Goal: Communication & Community: Answer question/provide support

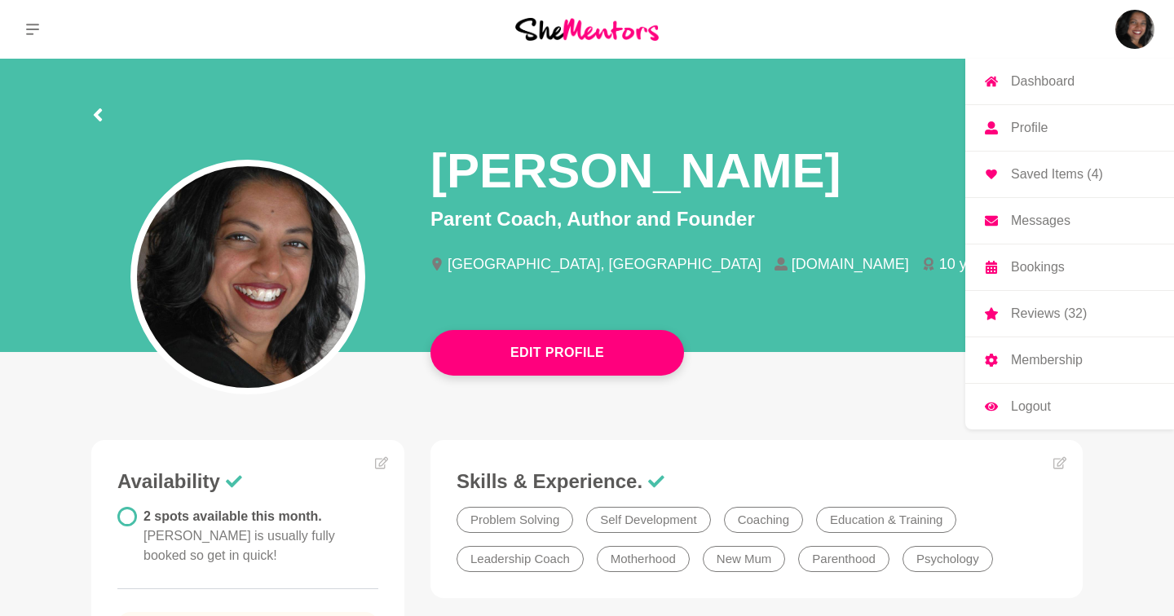
click at [1067, 218] on p "Messages" at bounding box center [1041, 220] width 60 height 13
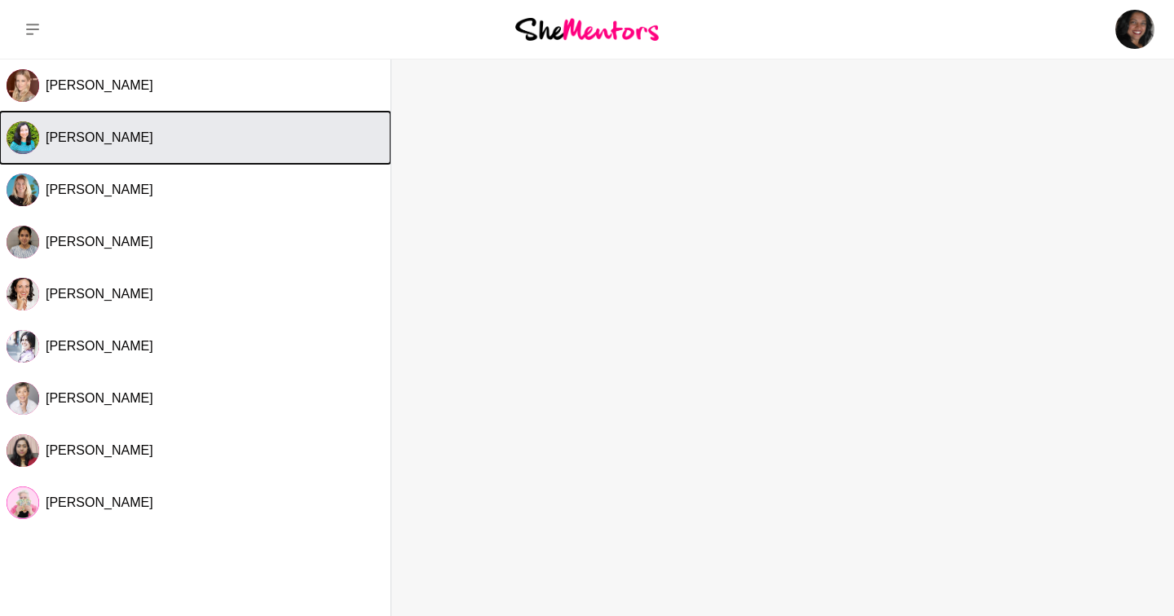
click at [106, 138] on span "[PERSON_NAME]" at bounding box center [100, 137] width 108 height 14
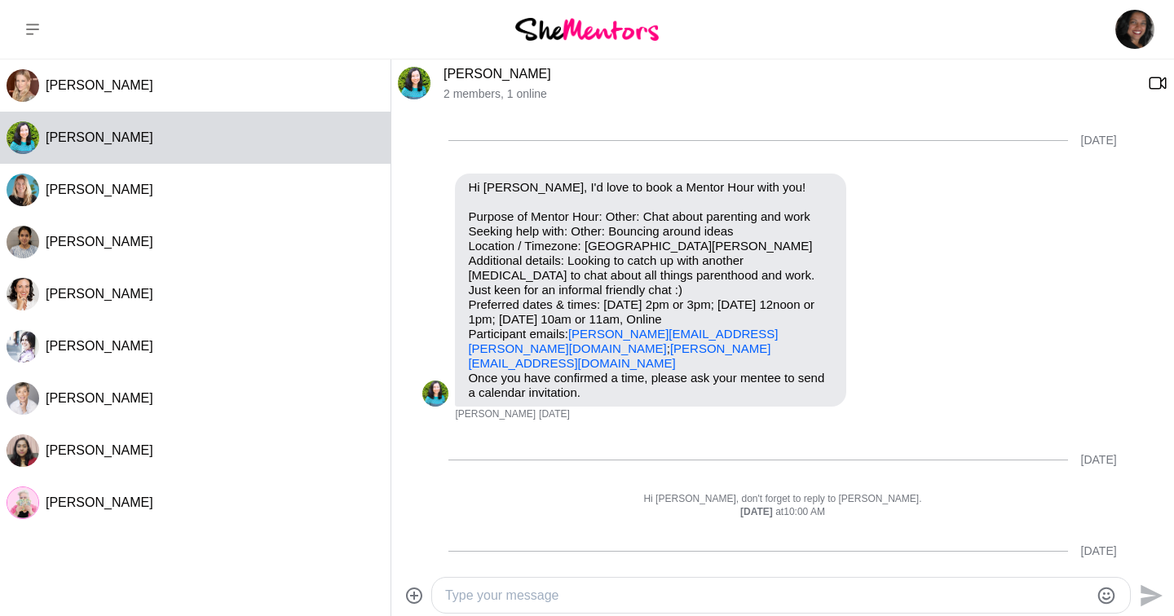
scroll to position [639, 0]
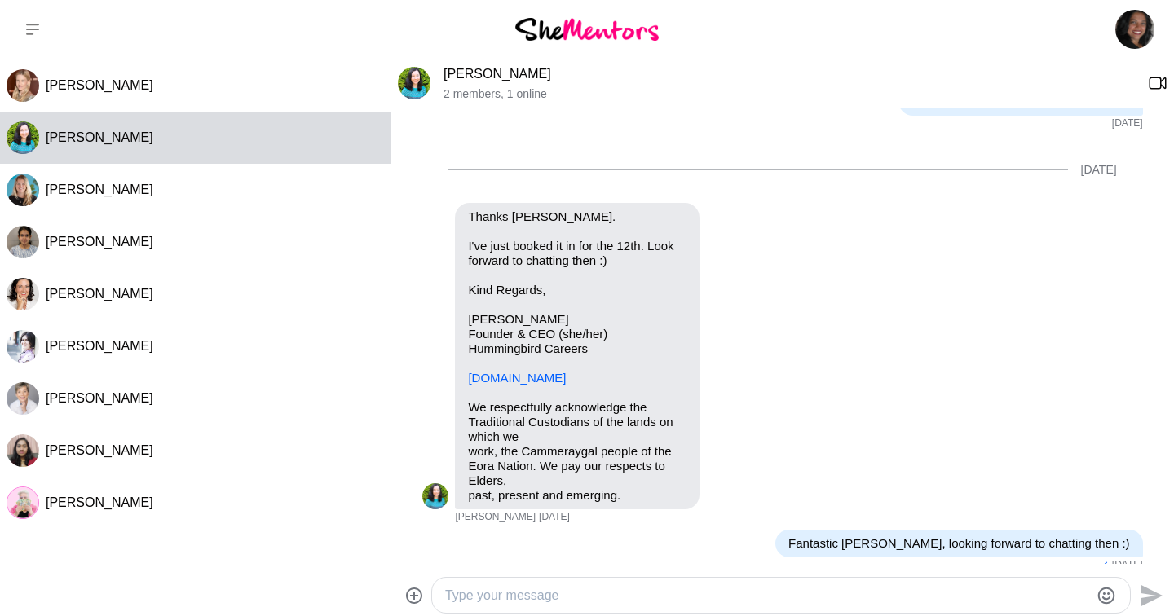
click at [509, 598] on textarea "Type your message" at bounding box center [767, 596] width 644 height 20
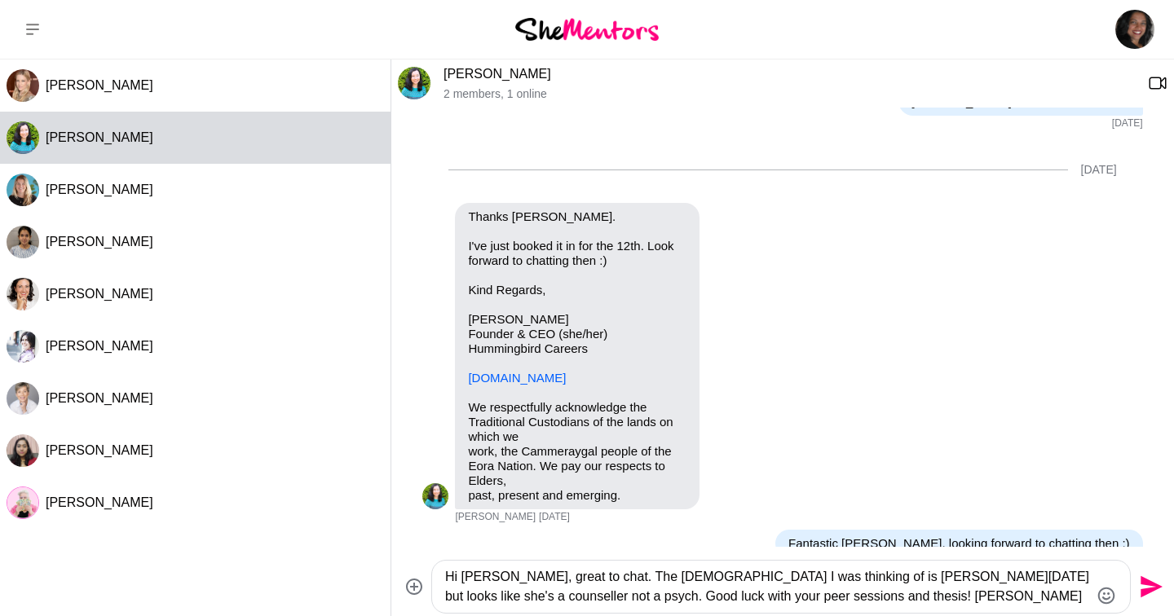
click at [1001, 584] on textarea "Hi [PERSON_NAME], great to chat. The [DEMOGRAPHIC_DATA] I was thinking of is [P…" at bounding box center [767, 586] width 644 height 39
click at [990, 576] on textarea "Hi [PERSON_NAME], great to chat. The [DEMOGRAPHIC_DATA] I was thinking of is [P…" at bounding box center [767, 586] width 644 height 39
type textarea "Hi [PERSON_NAME], great to chat. The [DEMOGRAPHIC_DATA] I was thinking of is [P…"
click at [1150, 584] on icon "Send" at bounding box center [1151, 587] width 22 height 22
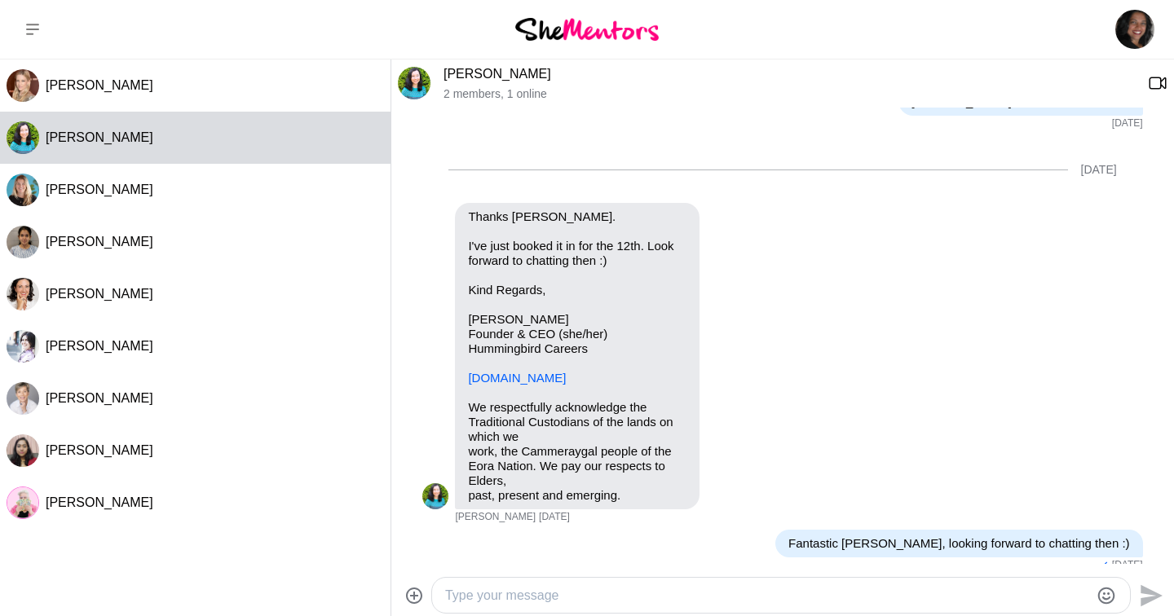
scroll to position [783, 0]
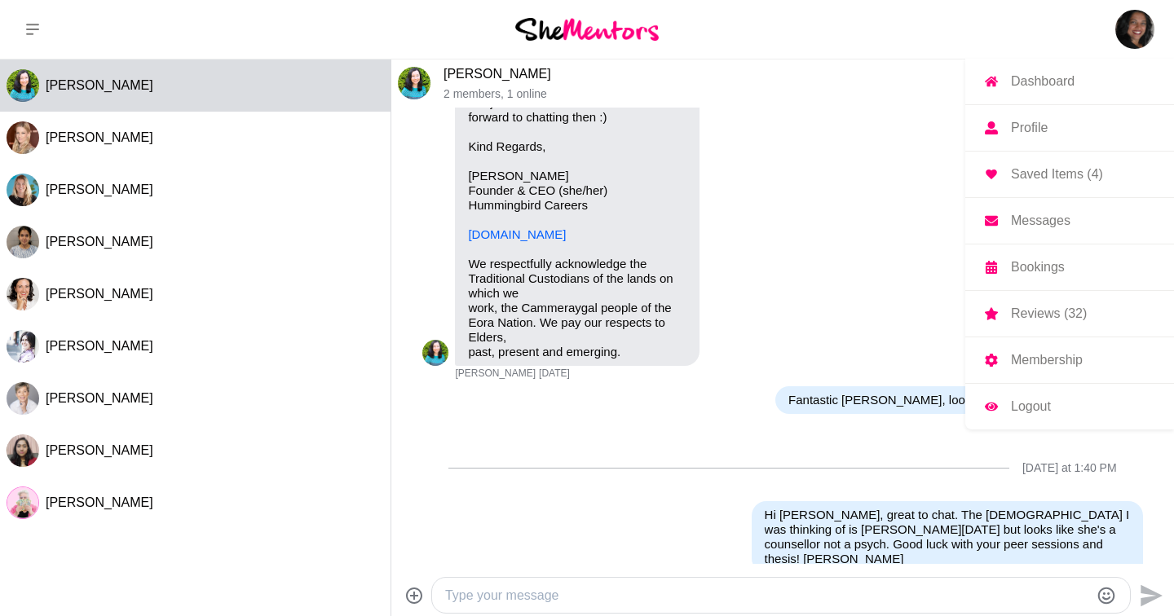
click at [1038, 83] on p "Dashboard" at bounding box center [1043, 81] width 64 height 13
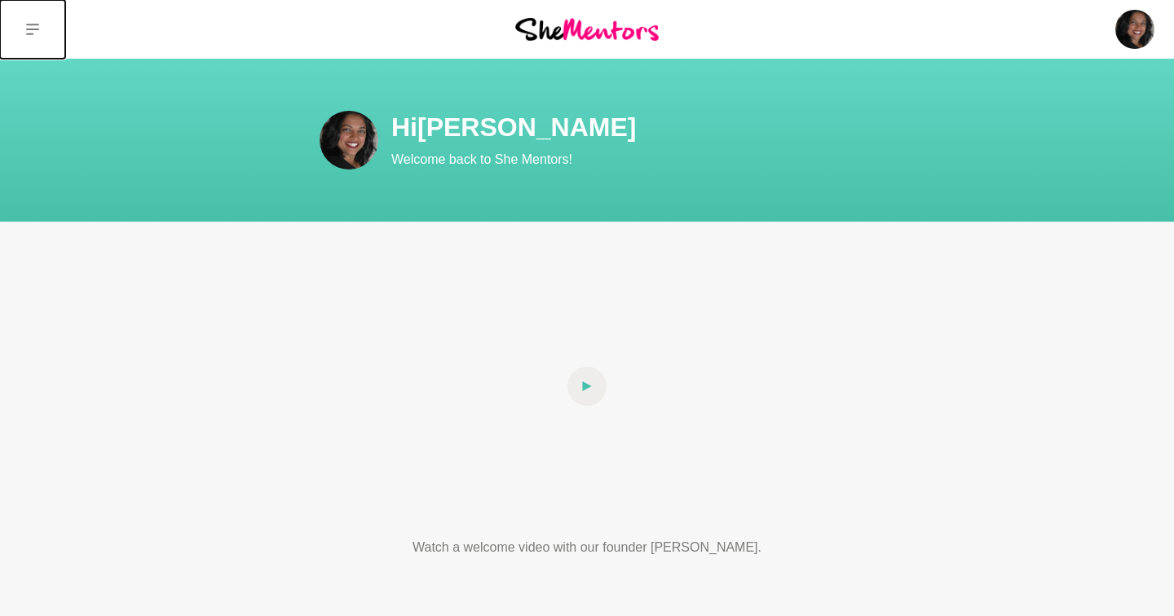
click at [31, 24] on icon at bounding box center [32, 29] width 13 height 11
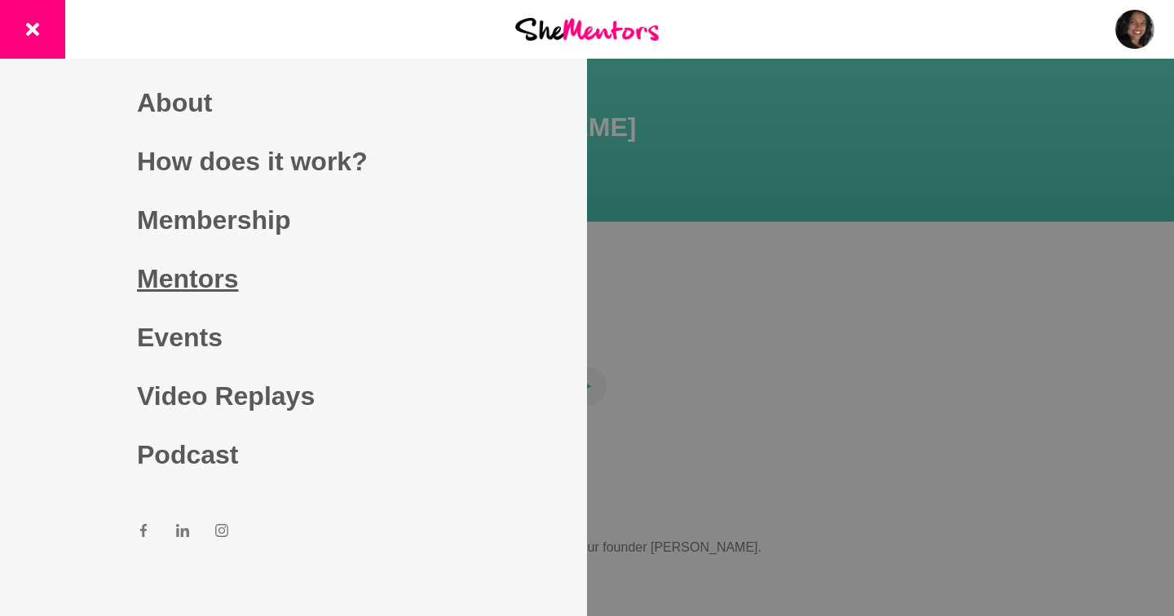
click at [203, 272] on link "Mentors" at bounding box center [293, 278] width 313 height 59
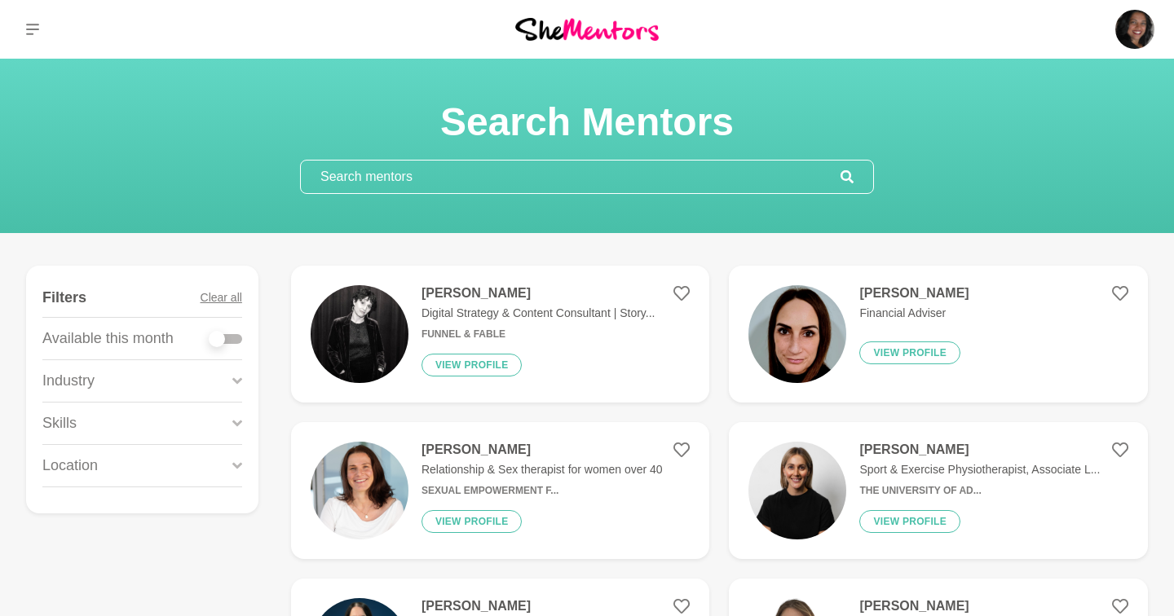
click at [467, 175] on input "text" at bounding box center [571, 177] width 540 height 33
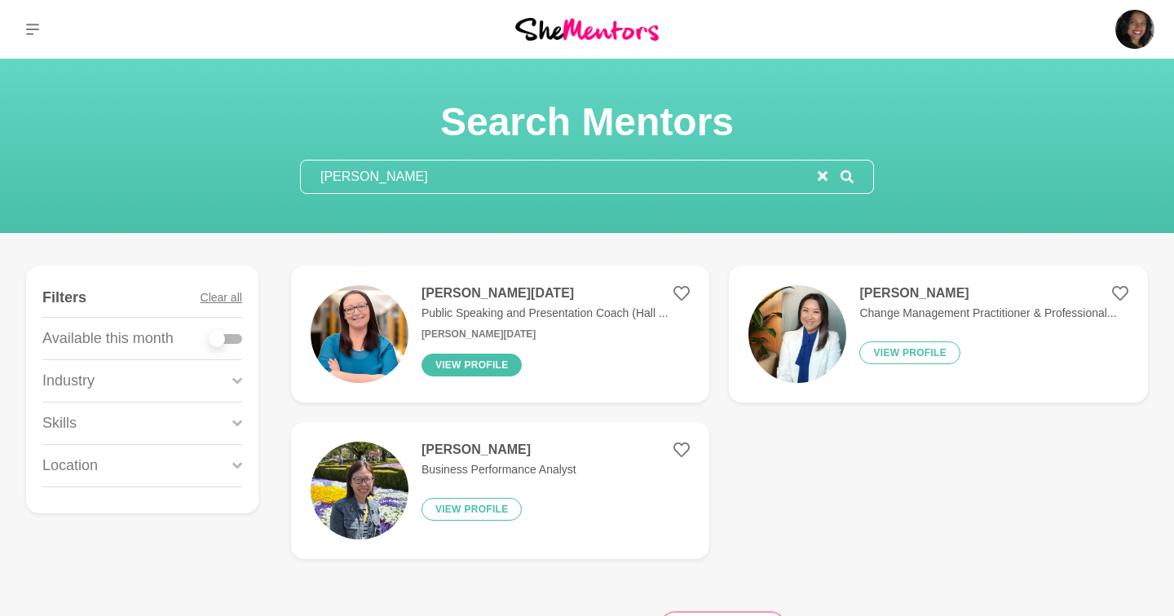
type input "[PERSON_NAME]"
click at [488, 361] on button "View profile" at bounding box center [471, 365] width 101 height 23
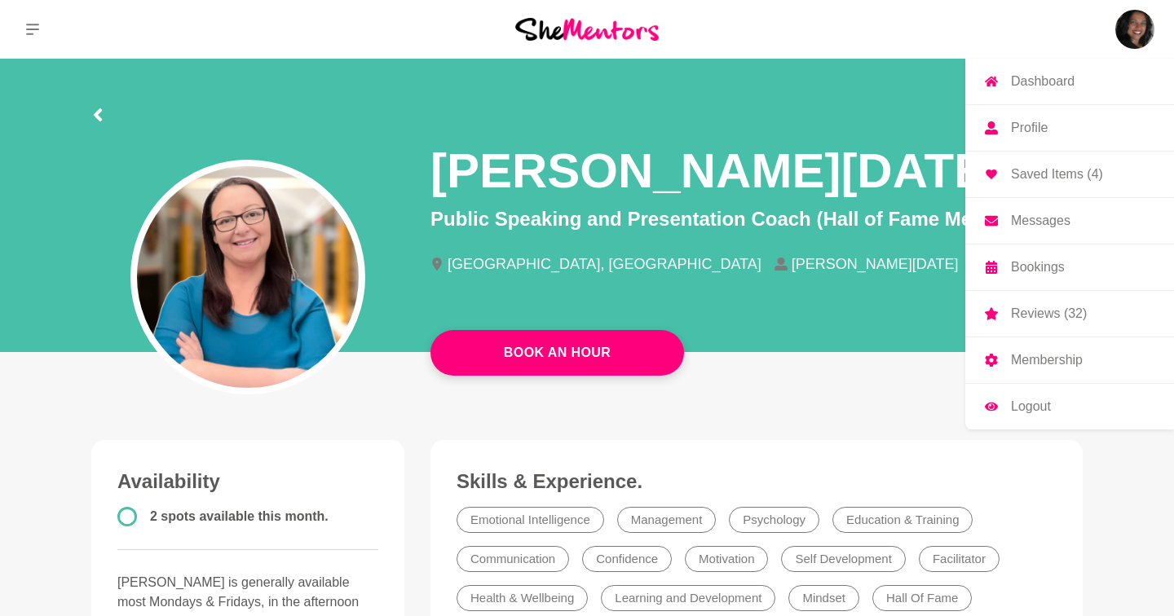
click at [1123, 30] on img at bounding box center [1134, 29] width 39 height 39
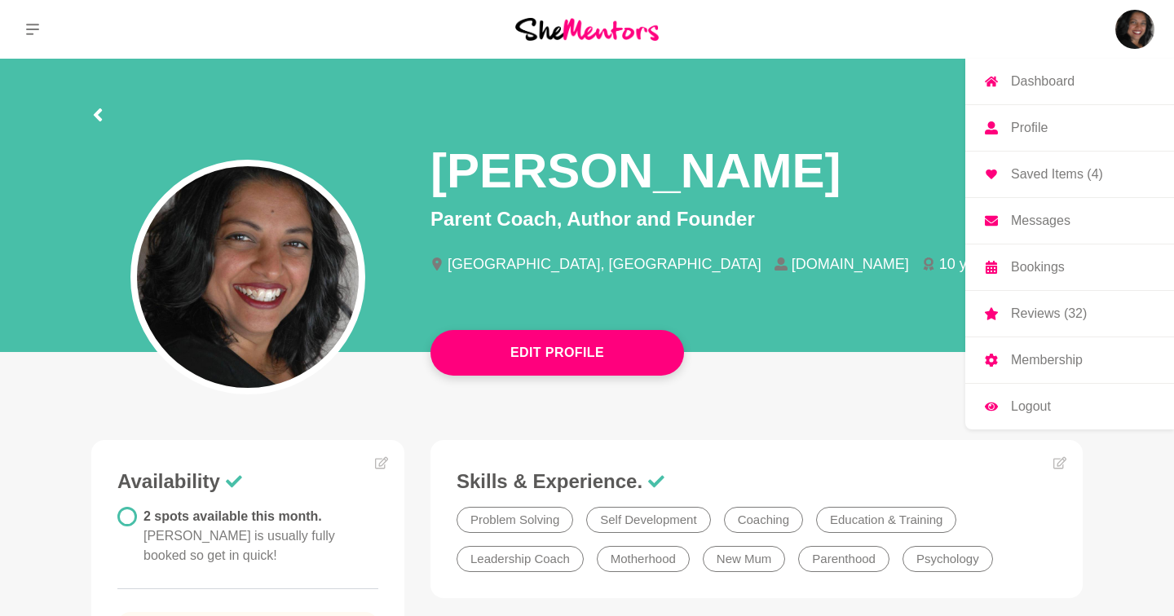
click at [1043, 215] on p "Messages" at bounding box center [1041, 220] width 60 height 13
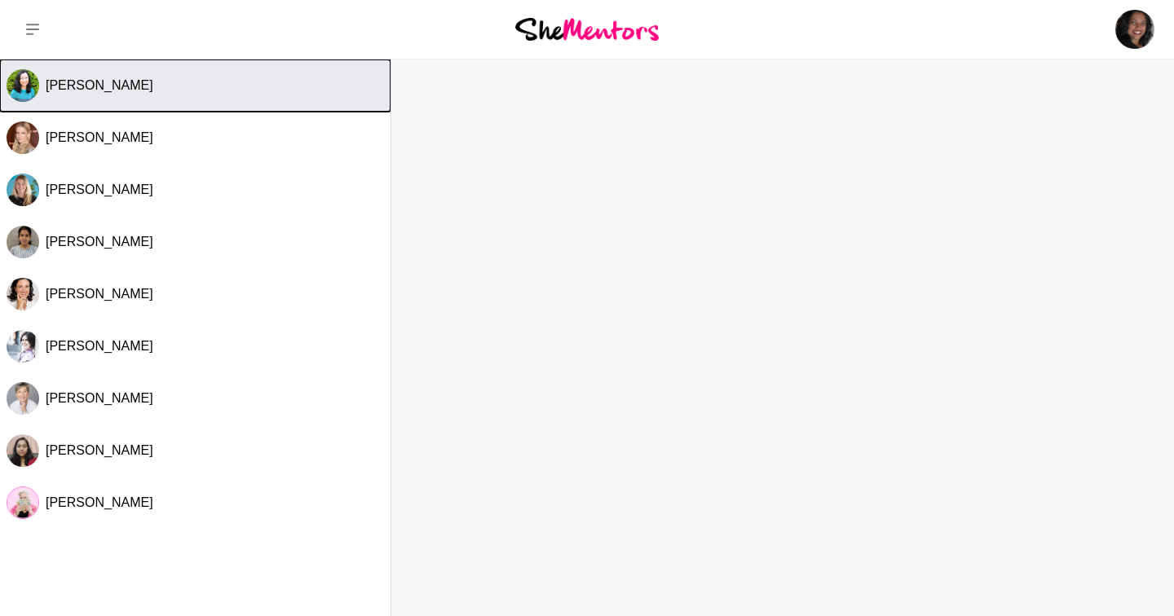
click at [217, 90] on div "[PERSON_NAME]" at bounding box center [215, 85] width 338 height 16
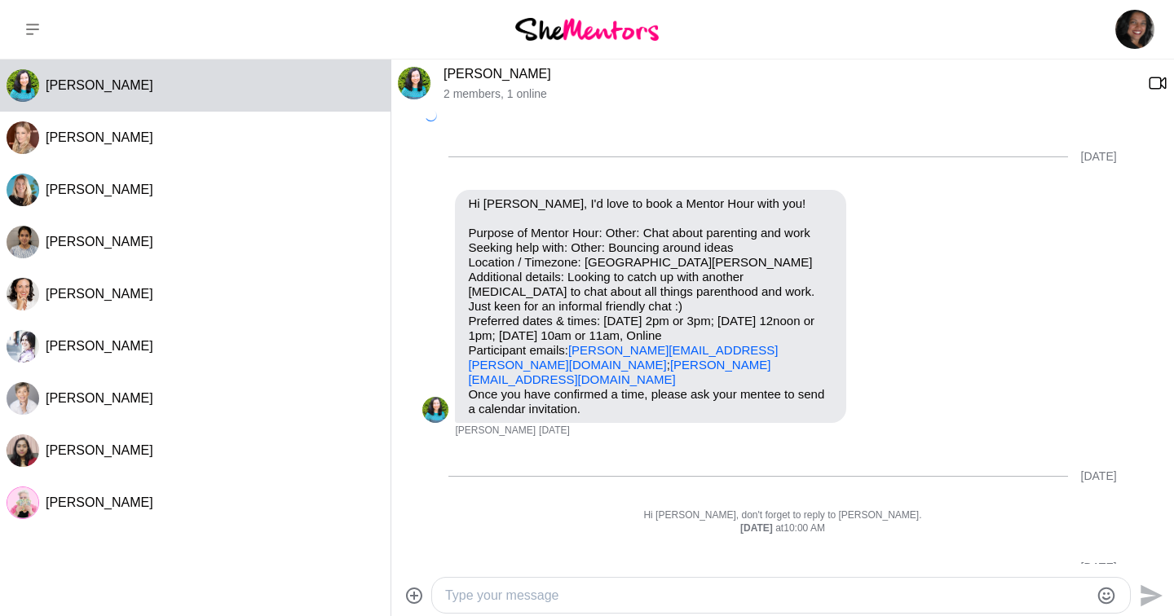
scroll to position [783, 0]
